Goal: Understand process/instructions: Learn how to perform a task or action

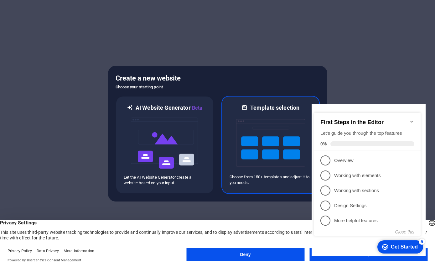
click at [257, 151] on img at bounding box center [270, 142] width 69 height 63
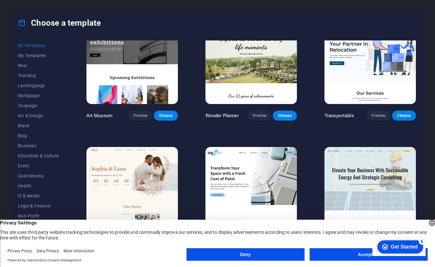
scroll to position [66, 0]
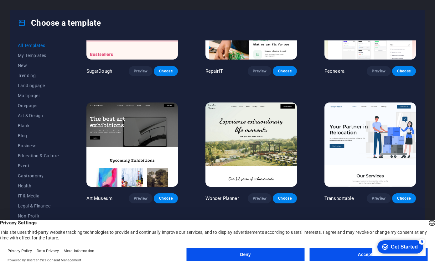
click at [378, 145] on img at bounding box center [369, 144] width 91 height 84
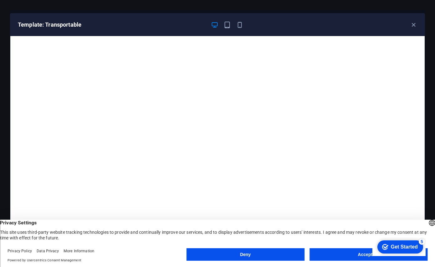
click at [348, 251] on button "Accept All" at bounding box center [368, 254] width 118 height 13
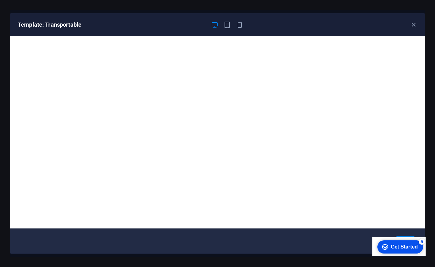
click at [400, 247] on div "Get Started" at bounding box center [403, 247] width 27 height 6
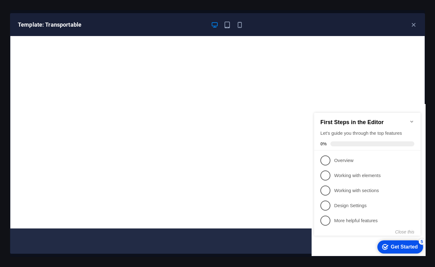
click at [399, 245] on div "Get Started" at bounding box center [403, 247] width 27 height 6
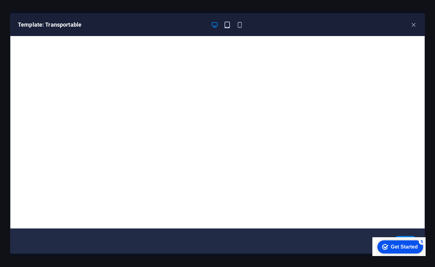
click at [225, 24] on icon "button" at bounding box center [226, 24] width 7 height 7
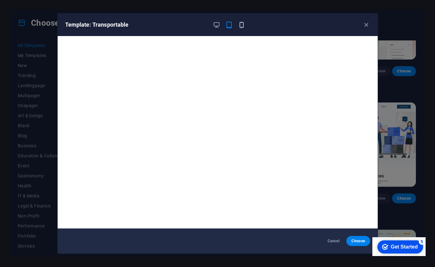
click at [238, 27] on icon "button" at bounding box center [241, 24] width 7 height 7
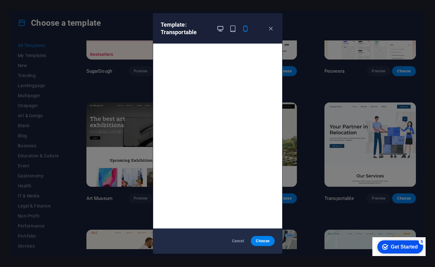
click at [218, 28] on icon "button" at bounding box center [219, 28] width 7 height 7
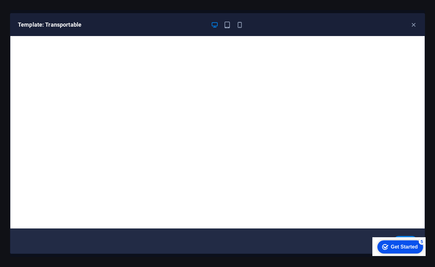
click at [404, 247] on div "Get Started" at bounding box center [403, 247] width 27 height 6
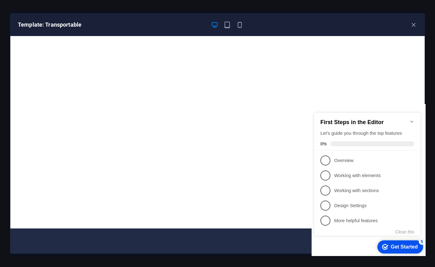
click at [340, 162] on p "Overview - incomplete" at bounding box center [371, 160] width 75 height 7
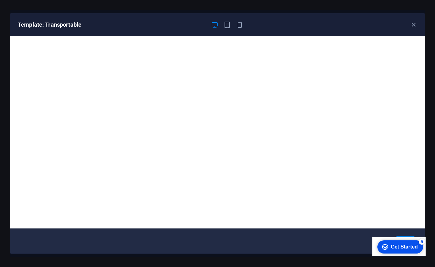
click at [405, 235] on div "Cancel Choose" at bounding box center [217, 240] width 414 height 25
click div "checkmark Get Started 5 First Steps in the Editor Let's guide you through the t…"
click at [406, 236] on button "Choose" at bounding box center [404, 241] width 23 height 10
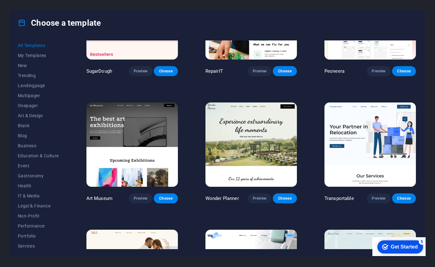
click at [391, 248] on div "Get Started" at bounding box center [403, 247] width 27 height 6
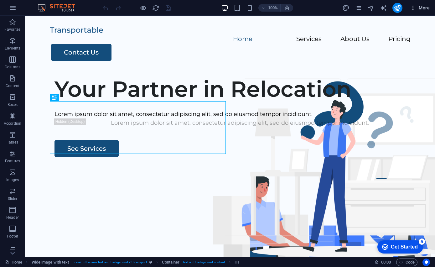
click at [424, 5] on span "More" at bounding box center [419, 8] width 20 height 6
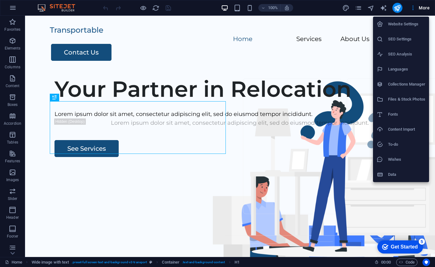
click at [397, 6] on div at bounding box center [217, 133] width 435 height 267
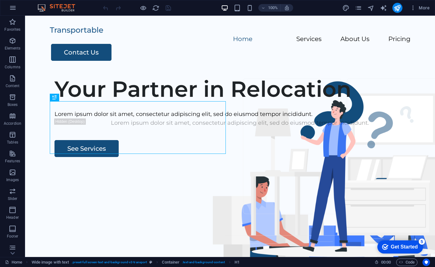
click at [397, 8] on icon "publish" at bounding box center [396, 7] width 7 height 7
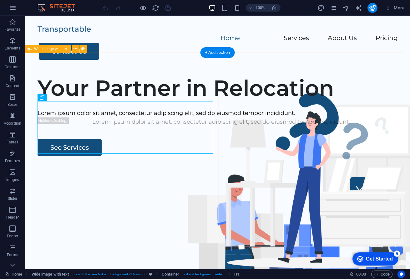
scroll to position [1, 0]
